Goal: Information Seeking & Learning: Learn about a topic

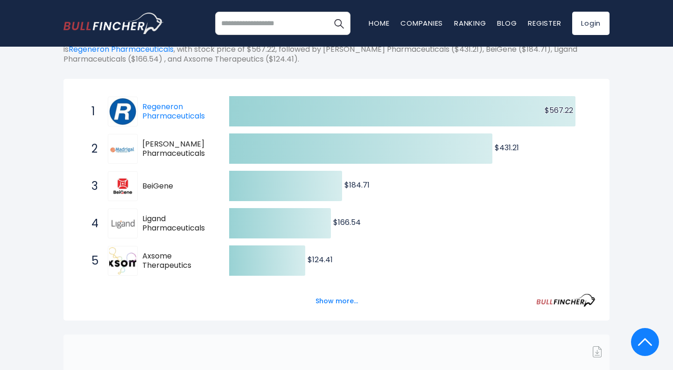
scroll to position [139, 0]
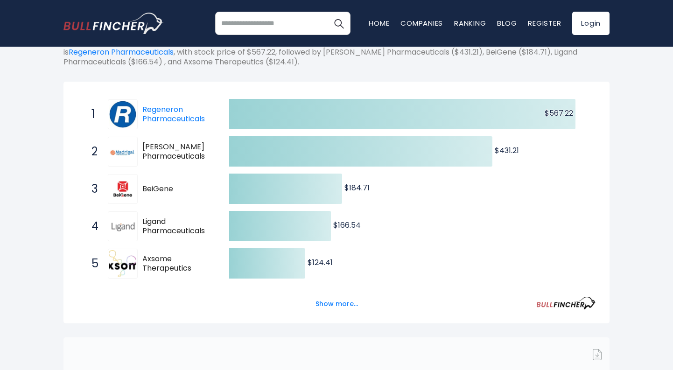
drag, startPoint x: 206, startPoint y: 121, endPoint x: 128, endPoint y: 104, distance: 80.3
click at [128, 104] on div "1 Regeneron Pharmaceuticals REGN" at bounding box center [150, 114] width 126 height 30
click at [159, 114] on link "Regeneron Pharmaceuticals" at bounding box center [173, 114] width 63 height 21
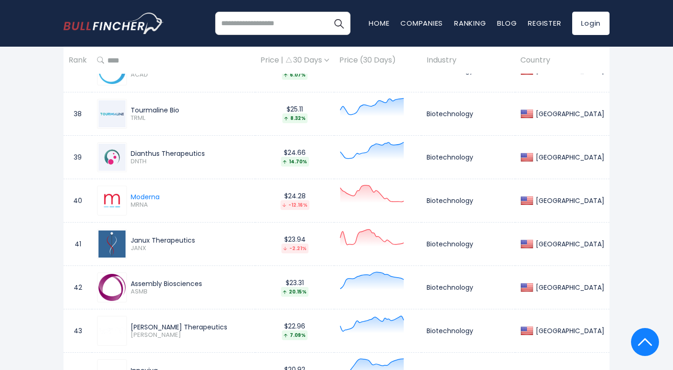
scroll to position [2077, 0]
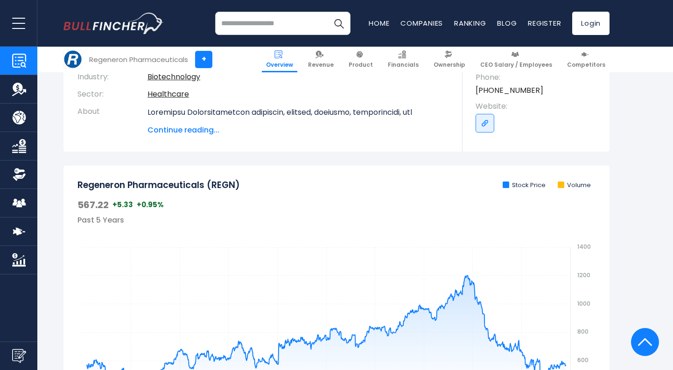
scroll to position [180, 0]
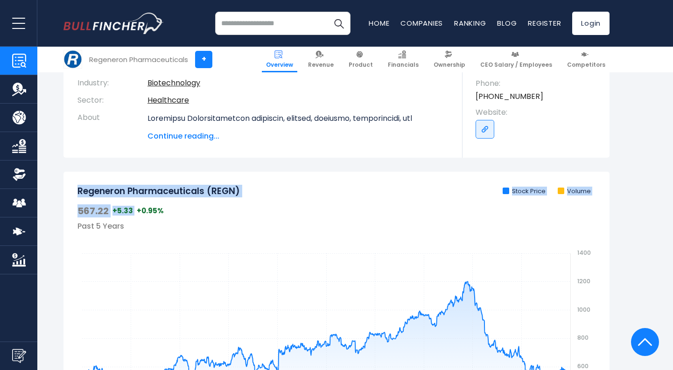
drag, startPoint x: 257, startPoint y: 197, endPoint x: 77, endPoint y: 186, distance: 180.0
click at [77, 186] on div "Regeneron Pharmaceuticals (REGN) Stock Price Volume 567.22 +5.33 +0.95% Past 5 …" at bounding box center [336, 332] width 546 height 320
click at [107, 189] on h2 "Regeneron Pharmaceuticals (REGN)" at bounding box center [158, 192] width 162 height 12
drag, startPoint x: 80, startPoint y: 188, endPoint x: 259, endPoint y: 192, distance: 178.3
click at [259, 192] on div "Regeneron Pharmaceuticals (REGN) Stock Price Volume" at bounding box center [336, 192] width 518 height 12
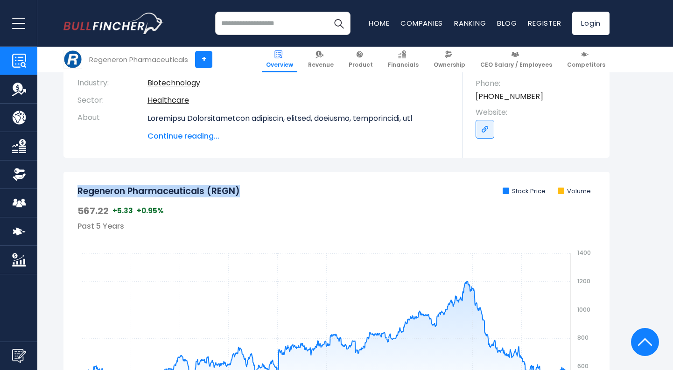
copy h2 "Regeneron Pharmaceuticals (REGN)"
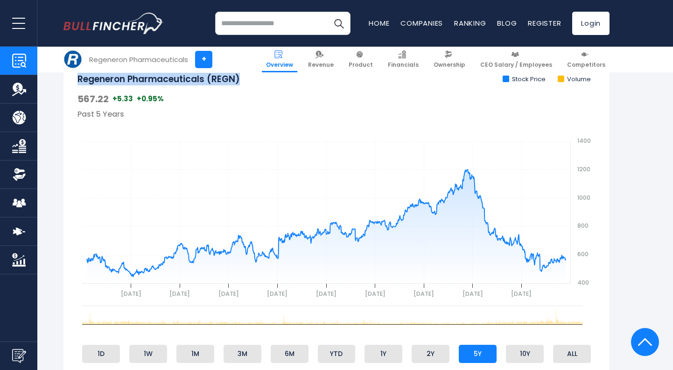
scroll to position [304, 0]
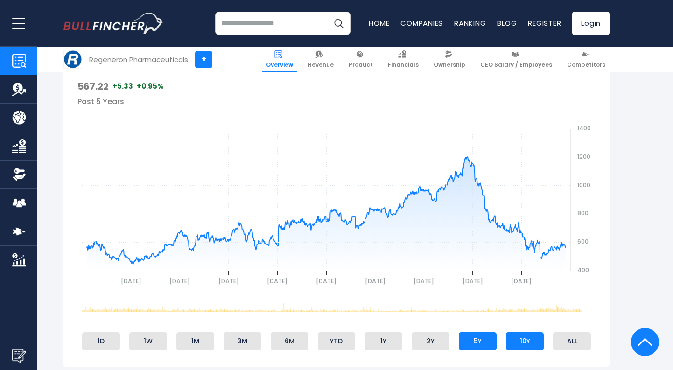
click at [519, 339] on li "10Y" at bounding box center [525, 341] width 38 height 18
